Goal: Transaction & Acquisition: Purchase product/service

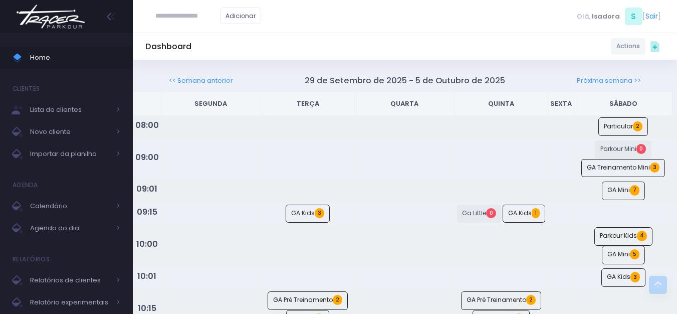
scroll to position [802, 0]
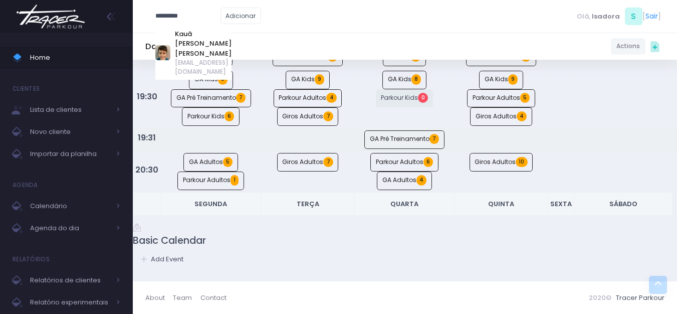
click at [163, 45] on div at bounding box center [162, 52] width 15 height 15
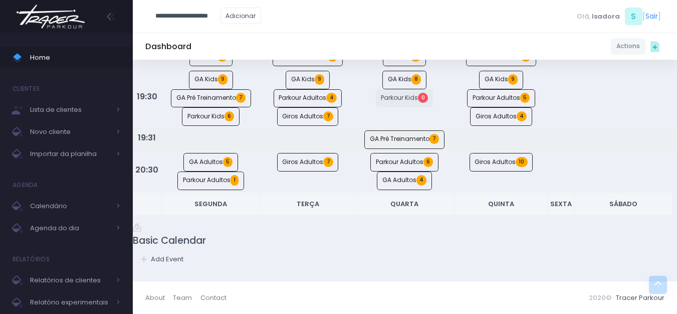
type input "**********"
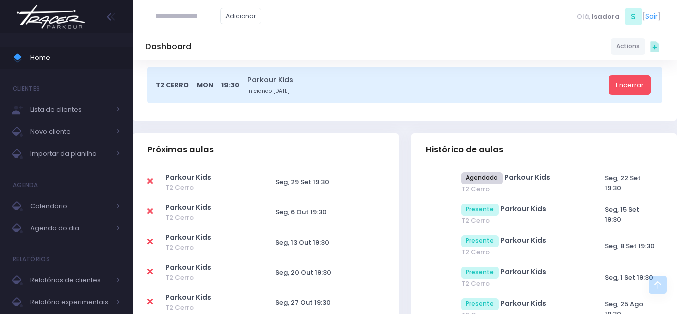
scroll to position [50, 0]
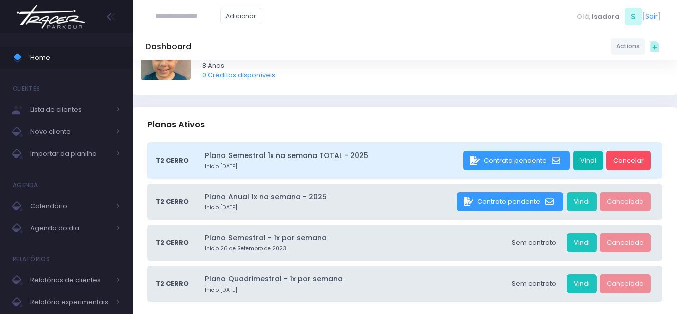
click at [591, 163] on link "Vindi" at bounding box center [588, 160] width 30 height 19
click at [205, 21] on input "text" at bounding box center [187, 16] width 65 height 19
type input "*"
click at [57, 19] on img at bounding box center [51, 16] width 76 height 35
type input "**********"
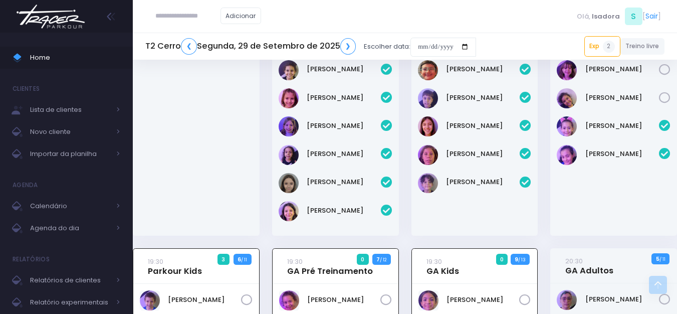
scroll to position [659, 0]
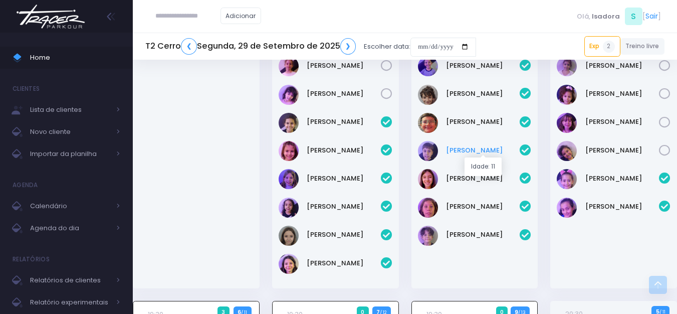
click at [481, 148] on link "João Pedro" at bounding box center [483, 150] width 74 height 10
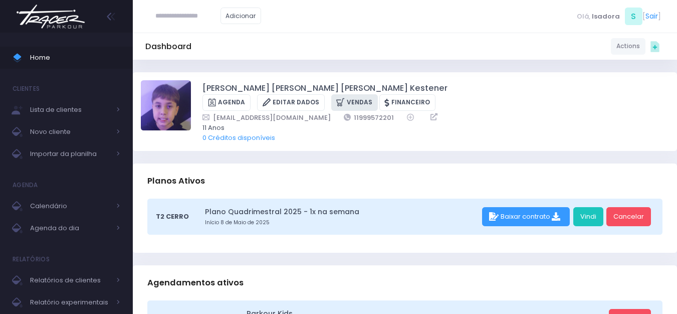
click at [347, 97] on icon at bounding box center [341, 103] width 11 height 12
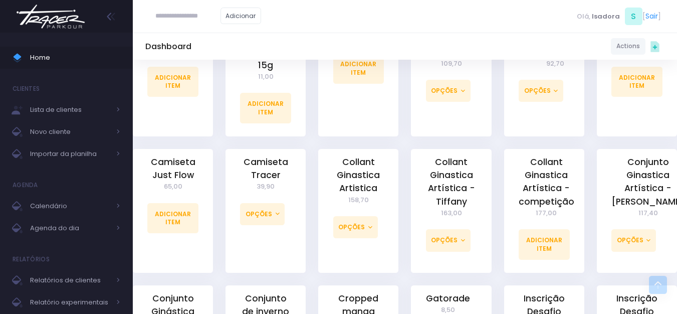
scroll to position [501, 0]
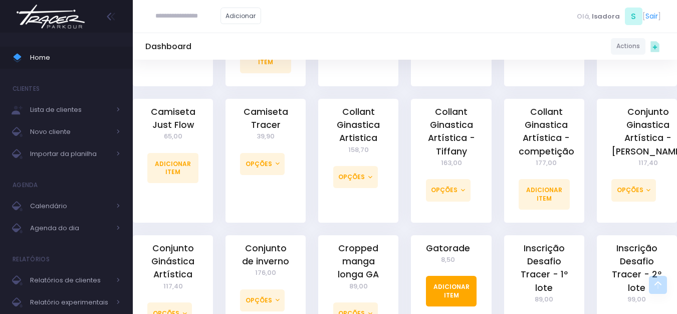
click at [452, 276] on link "Adicionar Item" at bounding box center [451, 291] width 51 height 30
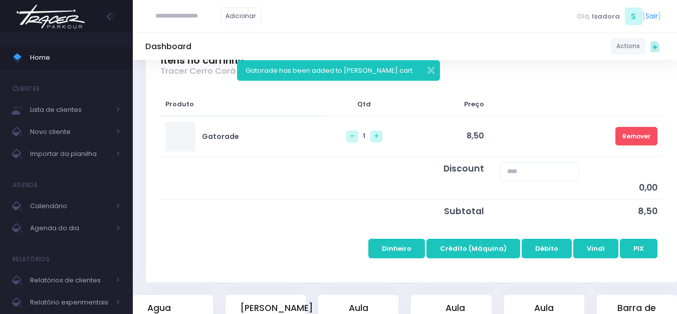
scroll to position [150, 0]
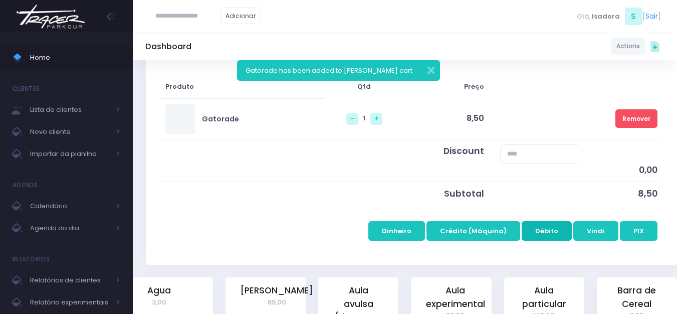
click at [539, 233] on button "Débito" at bounding box center [547, 230] width 50 height 19
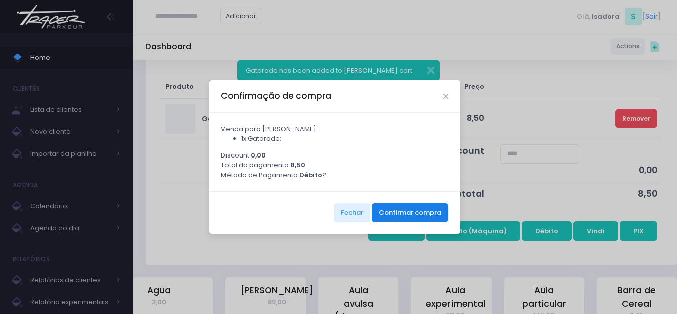
click at [425, 208] on button "Confirmar compra" at bounding box center [410, 212] width 77 height 19
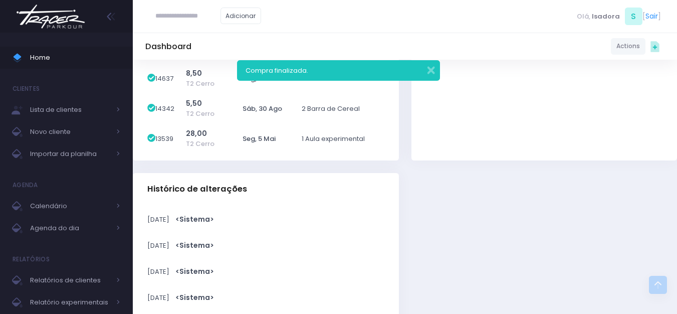
scroll to position [1002, 0]
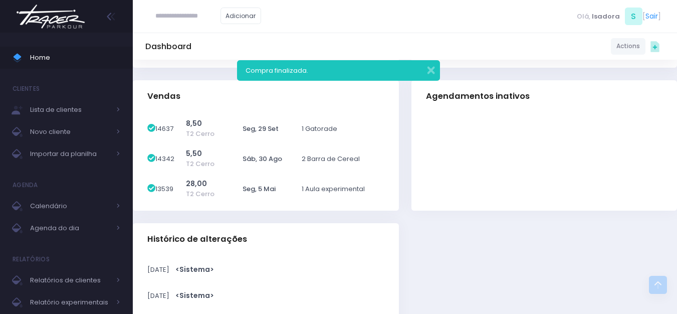
click at [49, 5] on img at bounding box center [51, 16] width 76 height 35
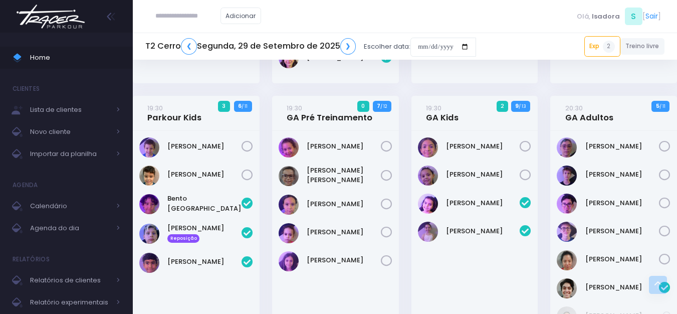
scroll to position [916, 0]
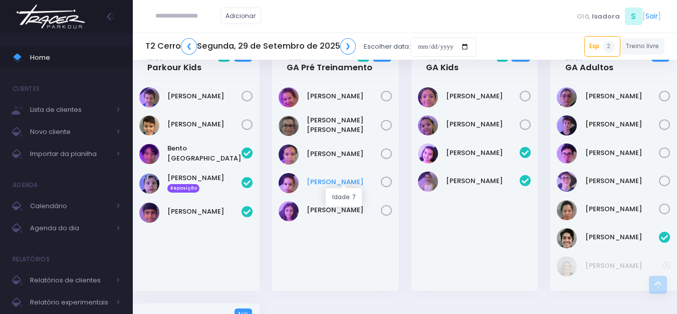
click at [321, 179] on link "[PERSON_NAME]" at bounding box center [344, 182] width 74 height 10
